Goal: Task Accomplishment & Management: Manage account settings

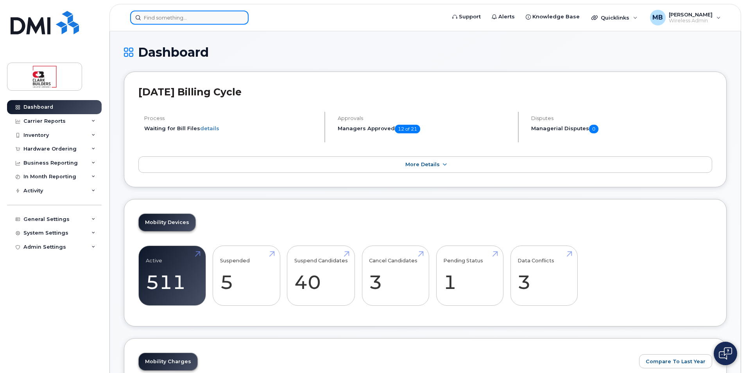
click at [161, 17] on input at bounding box center [189, 18] width 118 height 14
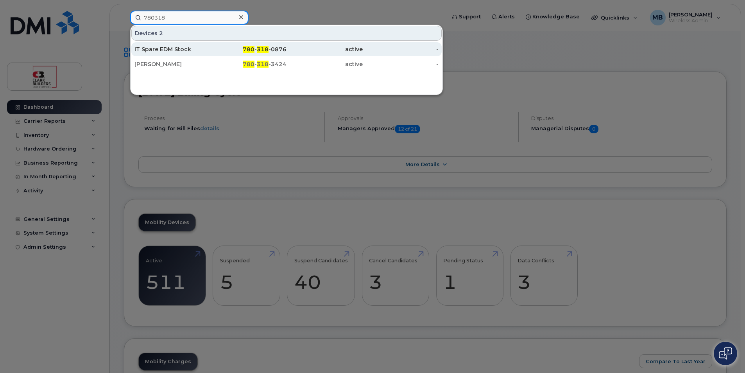
type input "780318"
click at [200, 46] on div "IT Spare EDM Stock" at bounding box center [172, 49] width 76 height 8
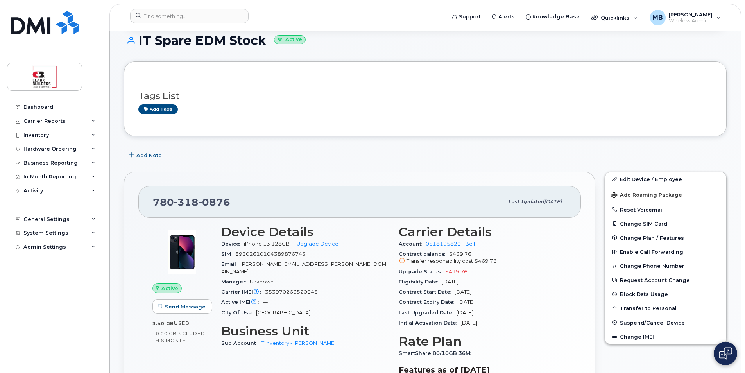
scroll to position [156, 0]
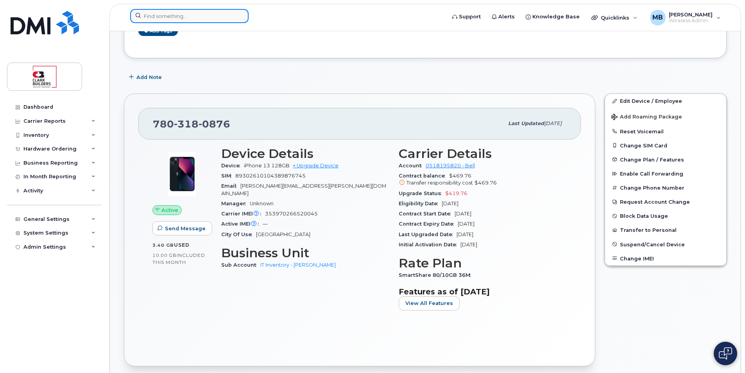
click at [175, 16] on input at bounding box center [189, 16] width 118 height 14
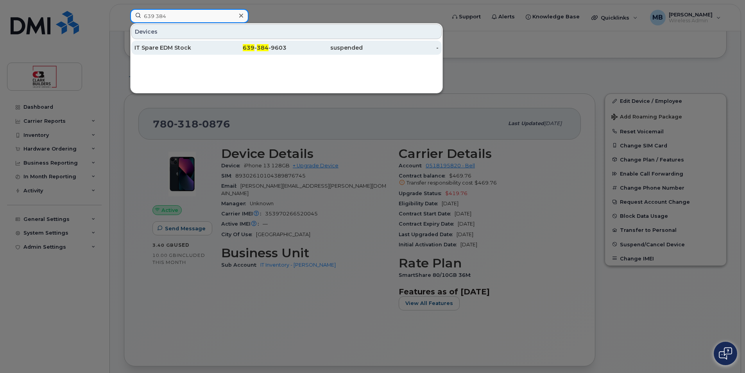
type input "639 384"
click at [192, 47] on div "IT Spare EDM Stock" at bounding box center [172, 48] width 76 height 8
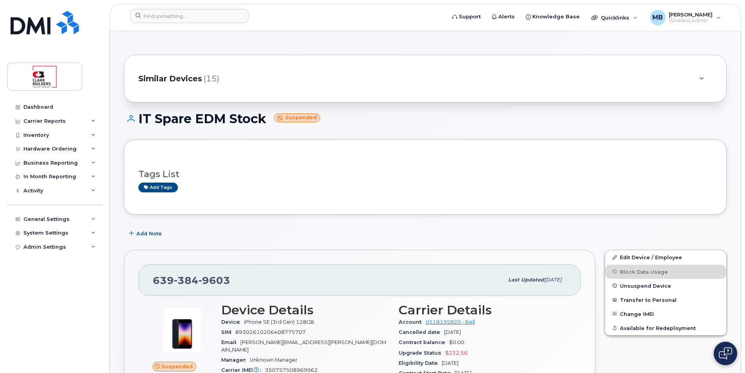
scroll to position [78, 0]
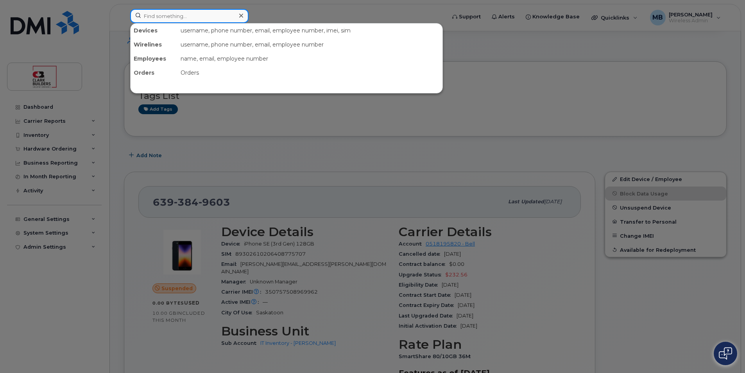
click at [202, 21] on input at bounding box center [189, 16] width 118 height 14
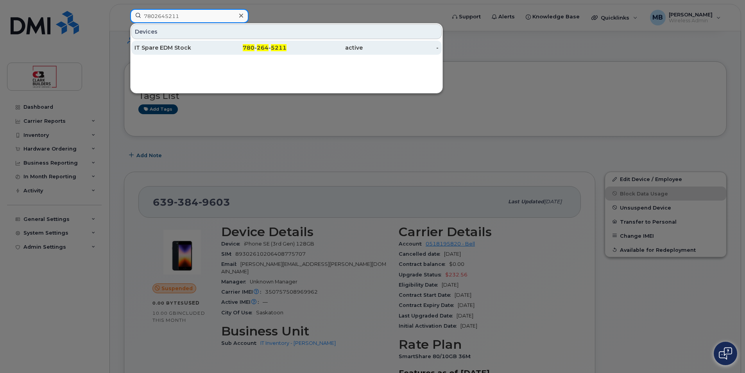
type input "7802645211"
click at [199, 47] on div "IT Spare EDM Stock" at bounding box center [172, 48] width 76 height 8
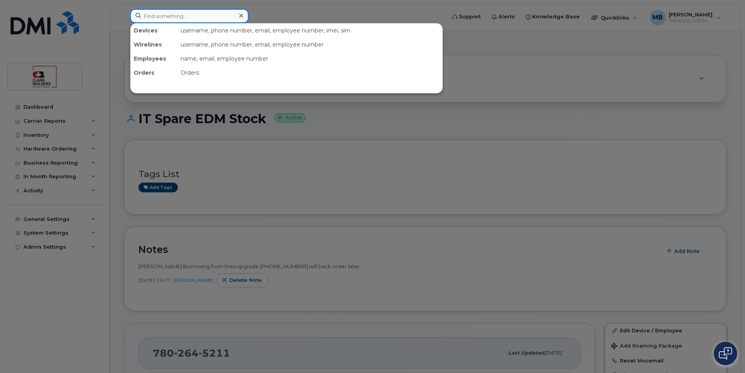
click at [230, 17] on input at bounding box center [189, 16] width 118 height 14
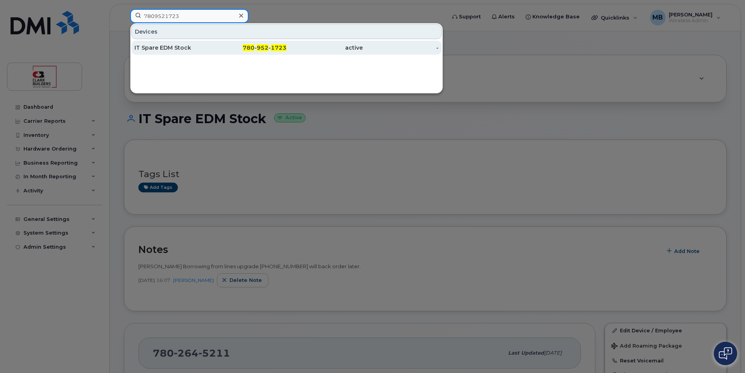
type input "7809521723"
click at [220, 49] on div "780 - 952 - 1723" at bounding box center [249, 48] width 76 height 8
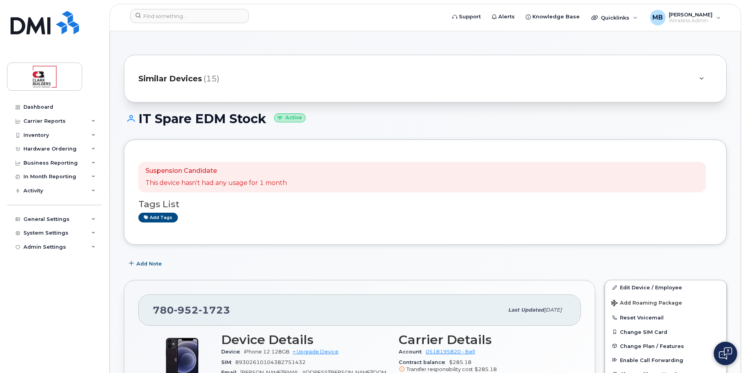
scroll to position [117, 0]
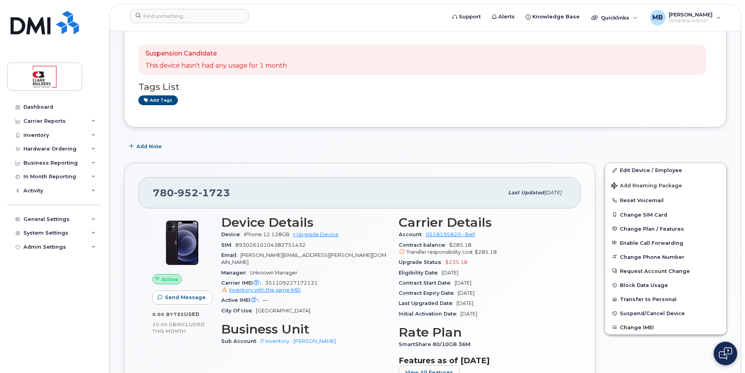
click at [399, 127] on div "Suspension Candidate This device hasn't had any usage for 1 month Tags List Add…" at bounding box center [425, 74] width 603 height 105
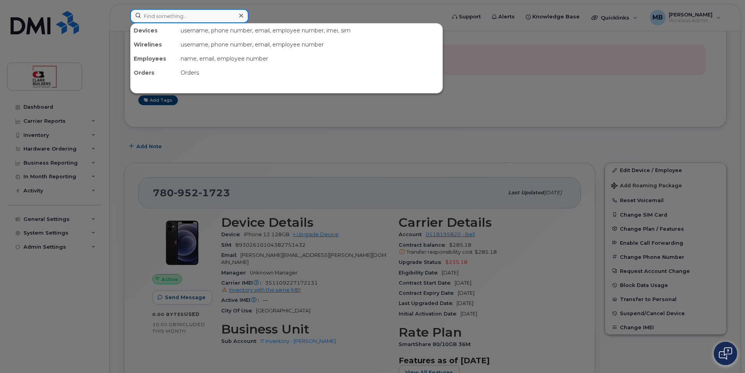
click at [181, 21] on input at bounding box center [189, 16] width 118 height 14
click at [593, 91] on div at bounding box center [372, 186] width 745 height 373
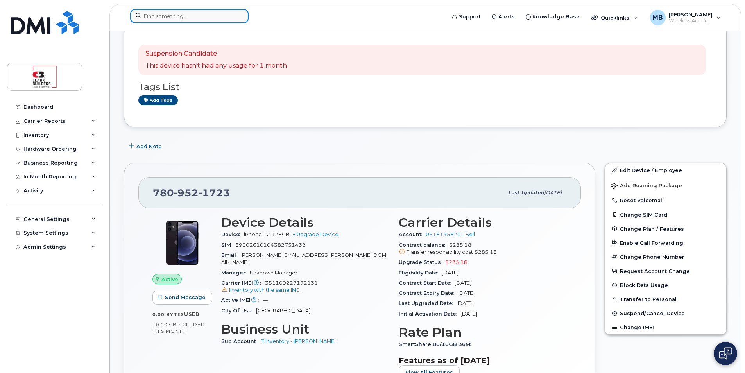
click at [191, 20] on input at bounding box center [189, 16] width 118 height 14
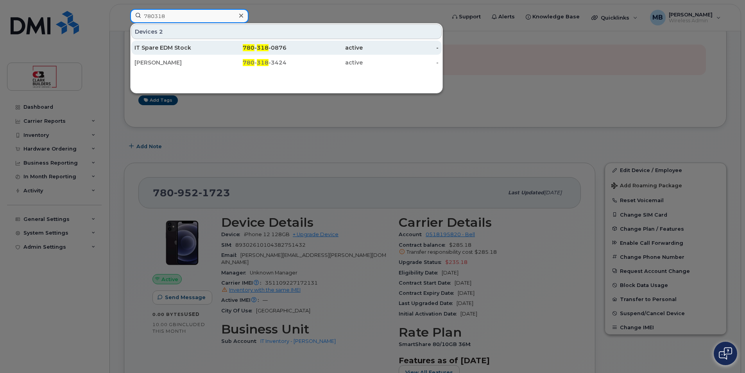
type input "780318"
click at [206, 49] on div "IT Spare EDM Stock" at bounding box center [172, 48] width 76 height 8
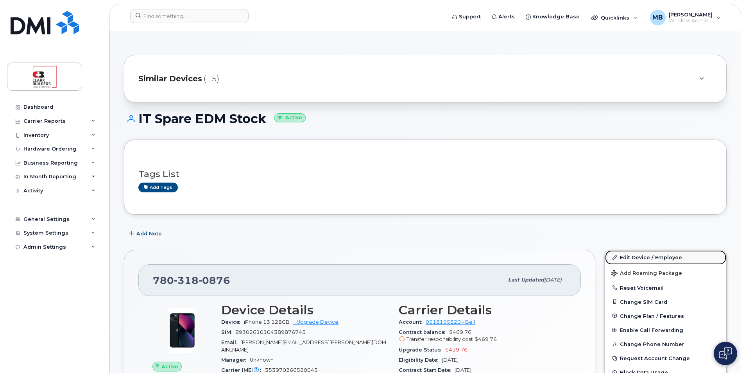
click at [634, 261] on link "Edit Device / Employee" at bounding box center [665, 257] width 121 height 14
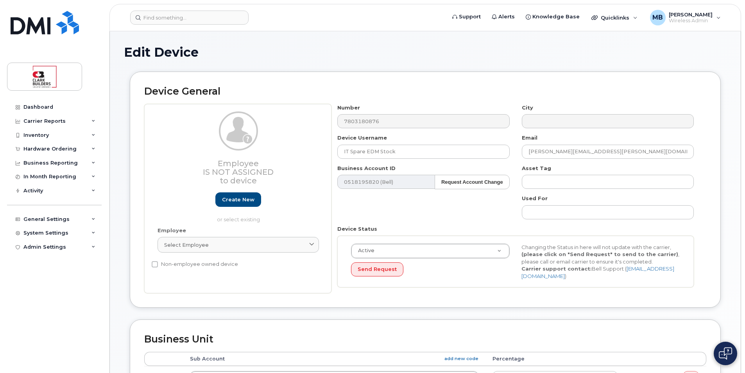
select select "24207"
click at [409, 152] on input "IT Spare EDM Stock" at bounding box center [423, 152] width 172 height 14
drag, startPoint x: 409, startPoint y: 152, endPoint x: 307, endPoint y: 151, distance: 101.6
click at [307, 151] on div "Employee Is not assigned to device Create new or select existing Employee Selec…" at bounding box center [425, 199] width 562 height 190
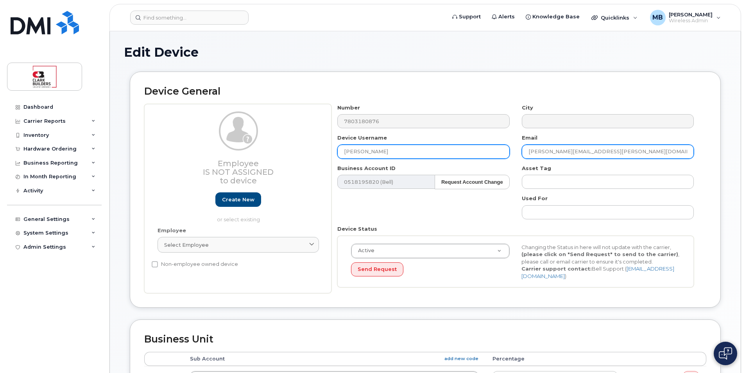
type input "Justin Willis"
drag, startPoint x: 571, startPoint y: 152, endPoint x: 530, endPoint y: 153, distance: 41.1
click at [530, 153] on input "matthew.buttrey@clarkbuilders.com" at bounding box center [608, 152] width 172 height 14
drag, startPoint x: 555, startPoint y: 156, endPoint x: 508, endPoint y: 159, distance: 47.4
click at [508, 159] on div "Number 7803180876 City Device Username Justin Willis Email justin.willis@clarkb…" at bounding box center [515, 199] width 369 height 190
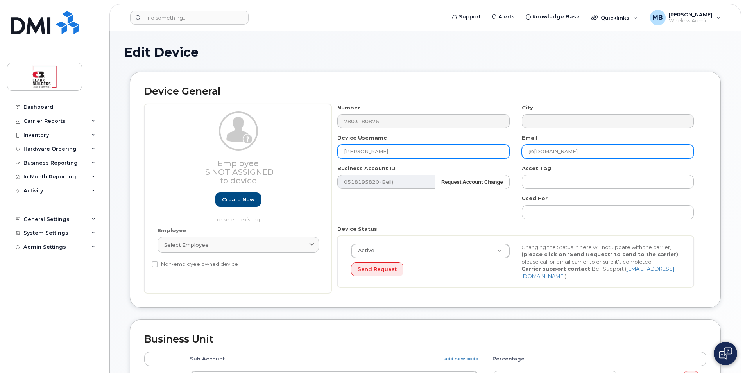
type input "@clarkbuilders.com"
drag, startPoint x: 415, startPoint y: 152, endPoint x: 313, endPoint y: 154, distance: 101.3
click at [313, 154] on div "Employee Is not assigned to device Create new or select existing Employee Selec…" at bounding box center [425, 199] width 562 height 190
click at [377, 149] on input "text" at bounding box center [423, 152] width 172 height 14
type input "[PERSON_NAME]"
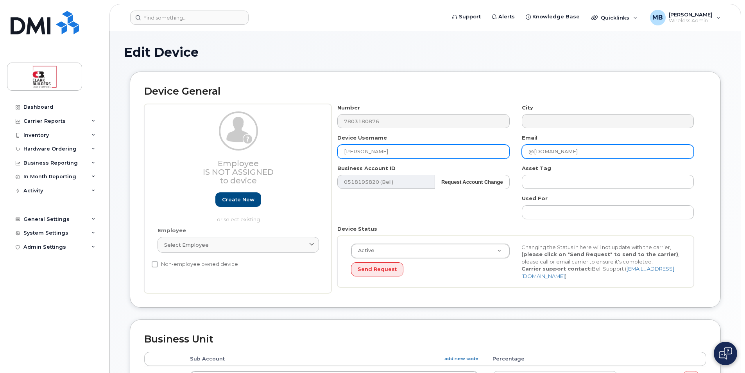
drag, startPoint x: 583, startPoint y: 152, endPoint x: 493, endPoint y: 152, distance: 90.7
click at [493, 152] on div "Number 7803180876 City Device Username James Corvus Email @clarkbuilders.com Bu…" at bounding box center [515, 199] width 369 height 190
type input "[PERSON_NAME][EMAIL_ADDRESS][DOMAIN_NAME]"
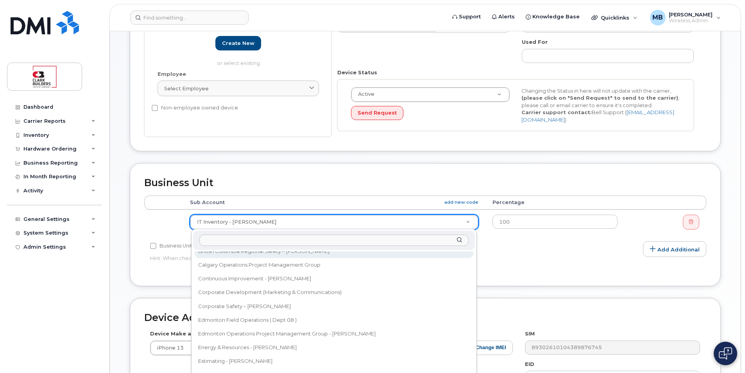
scroll to position [28, 0]
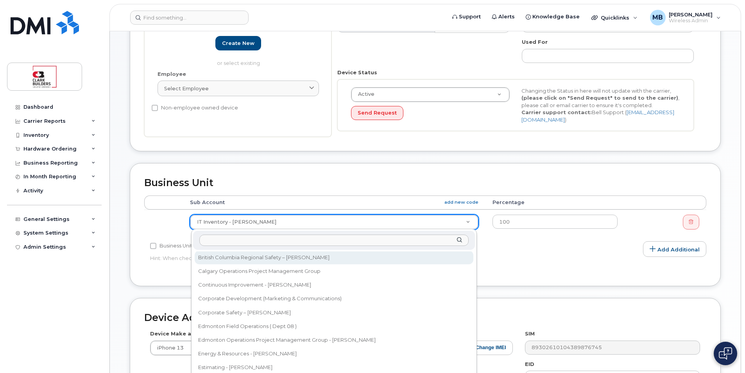
click at [327, 242] on input "text" at bounding box center [333, 240] width 269 height 11
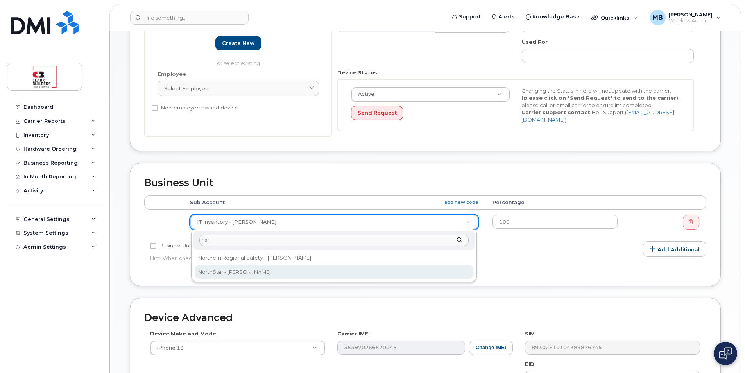
type input "nor"
select select "24188"
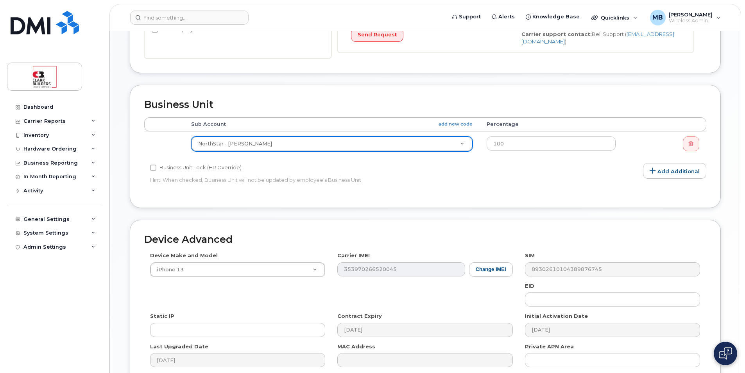
scroll to position [314, 0]
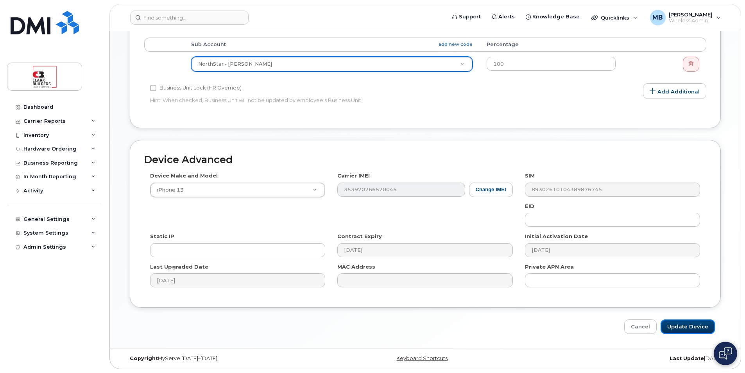
click at [694, 325] on input "Update Device" at bounding box center [688, 326] width 54 height 14
type input "Saving..."
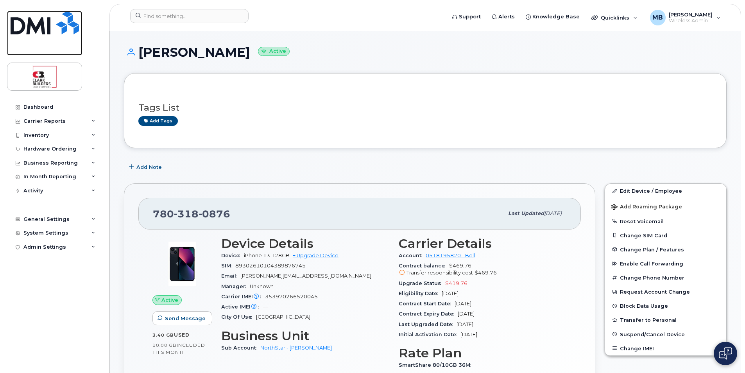
click at [23, 21] on img at bounding box center [45, 22] width 68 height 23
